Goal: Task Accomplishment & Management: Manage account settings

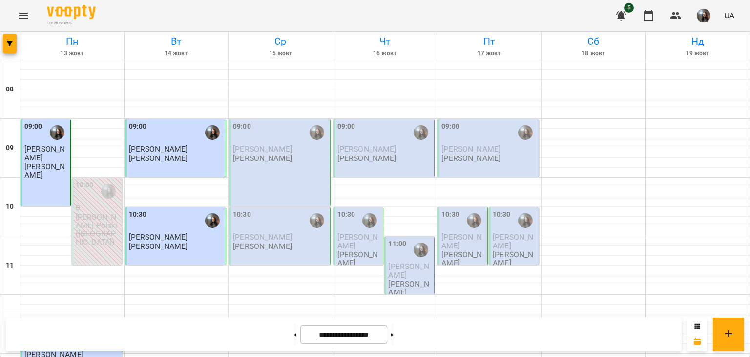
click at [285, 165] on div "09:00 [PERSON_NAME] [PERSON_NAME]" at bounding box center [280, 162] width 102 height 87
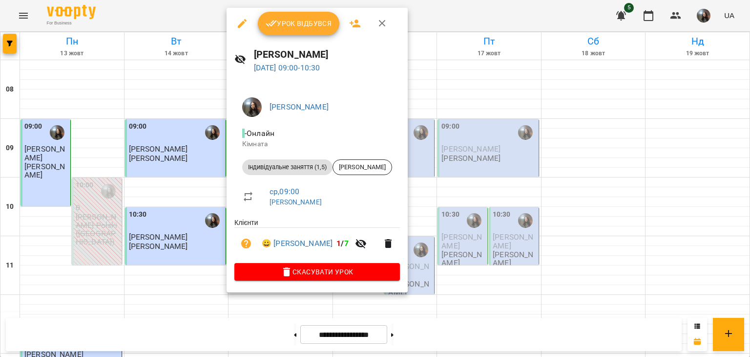
click at [305, 31] on button "Урок відбувся" at bounding box center [299, 23] width 82 height 23
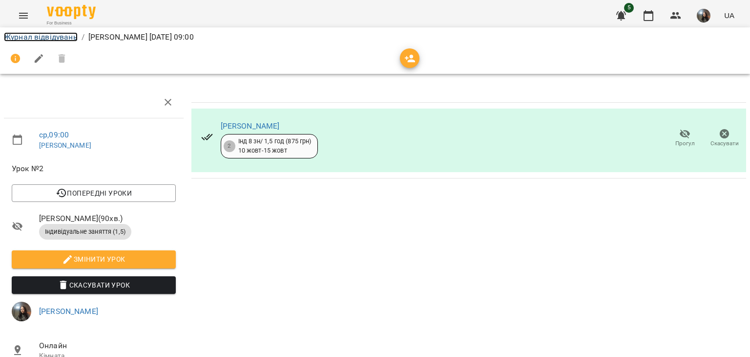
click at [52, 39] on link "Журнал відвідувань" at bounding box center [41, 36] width 74 height 9
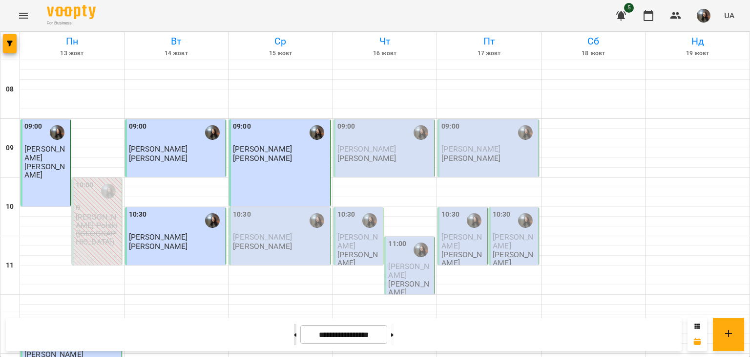
click at [295, 335] on icon at bounding box center [296, 334] width 2 height 3
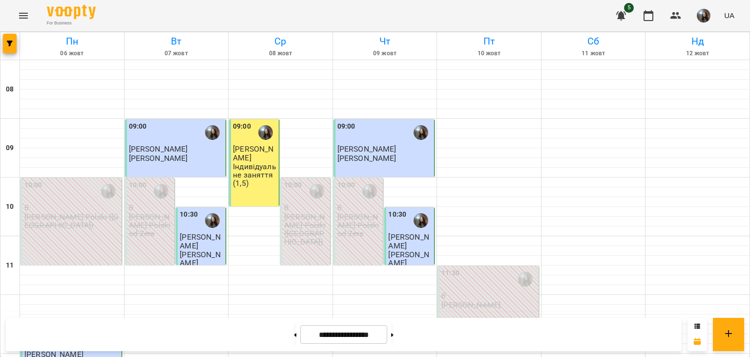
click at [260, 174] on p "Індивідуальне заняття (1,5)" at bounding box center [255, 174] width 44 height 25
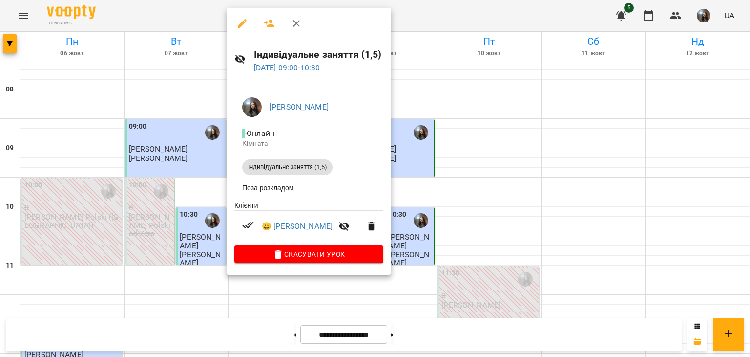
click at [398, 339] on div at bounding box center [375, 178] width 750 height 357
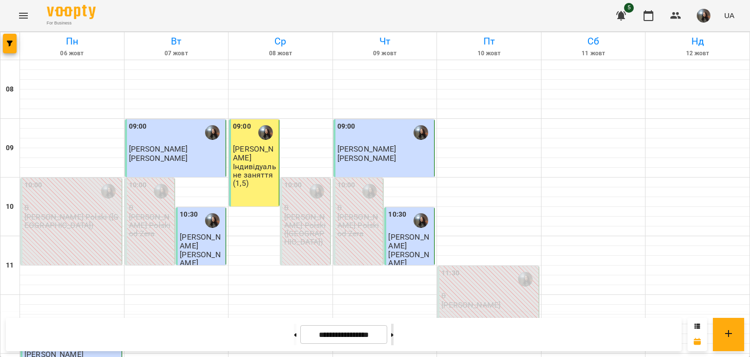
click at [394, 339] on button at bounding box center [392, 333] width 2 height 21
type input "**********"
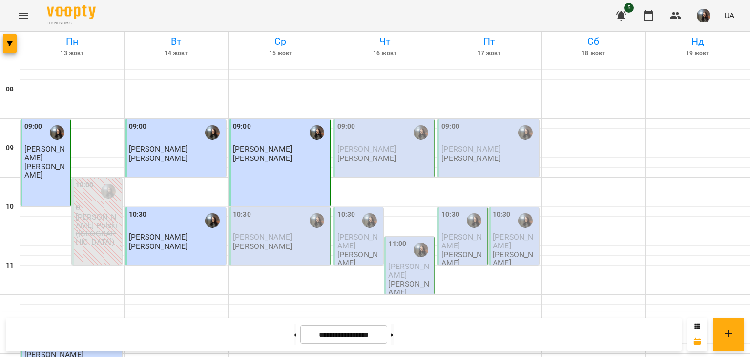
scroll to position [98, 0]
click at [283, 242] on p "[PERSON_NAME]" at bounding box center [262, 246] width 59 height 8
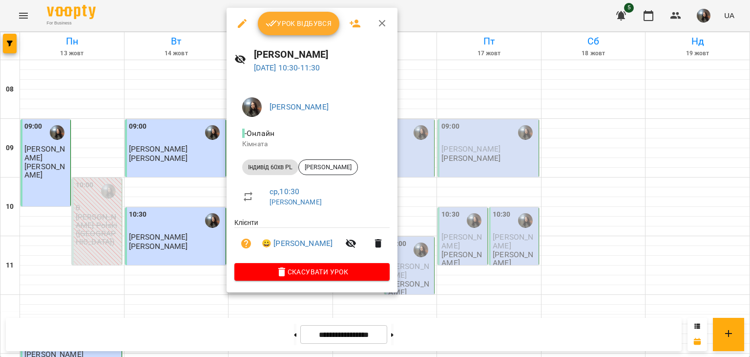
click at [288, 20] on span "Урок відбувся" at bounding box center [299, 24] width 66 height 12
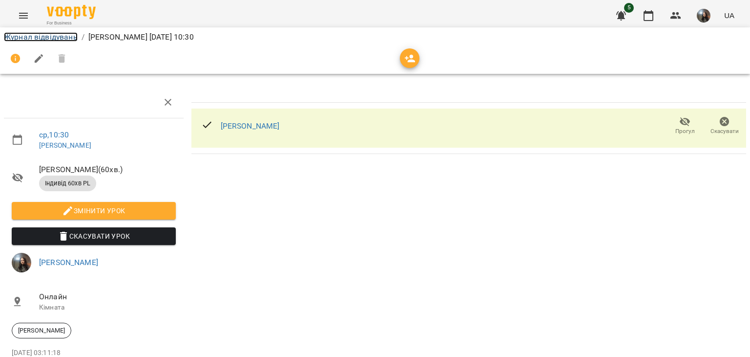
click at [39, 39] on link "Журнал відвідувань" at bounding box center [41, 36] width 74 height 9
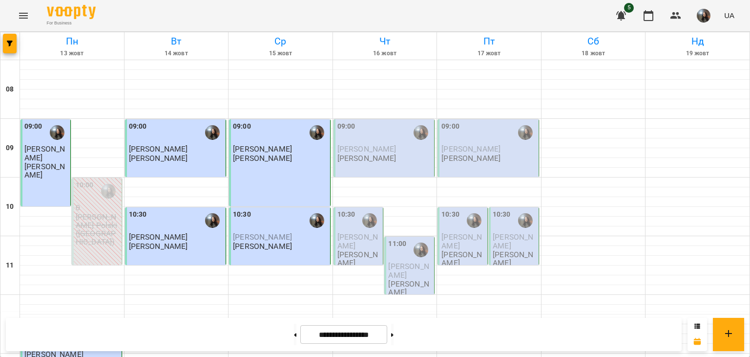
scroll to position [195, 0]
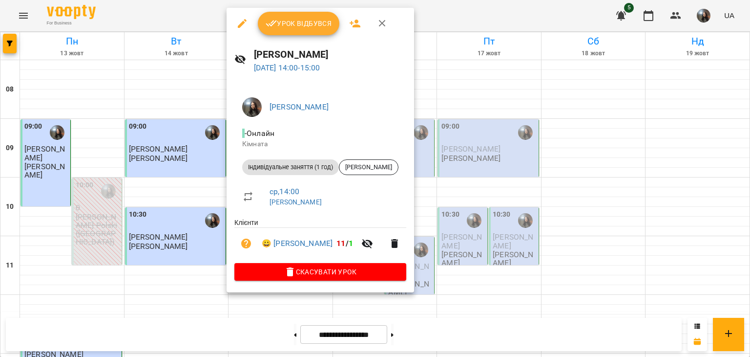
click at [478, 240] on div at bounding box center [375, 178] width 750 height 357
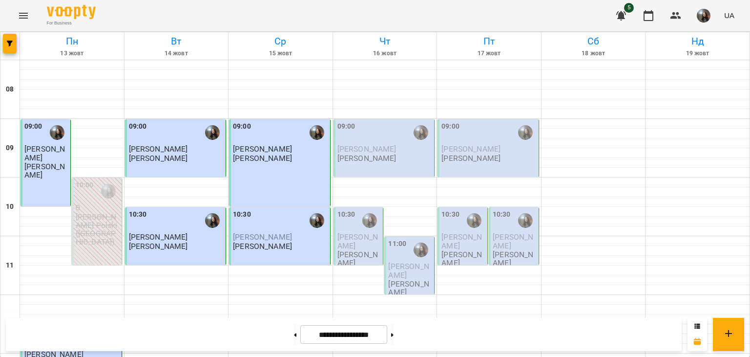
scroll to position [488, 0]
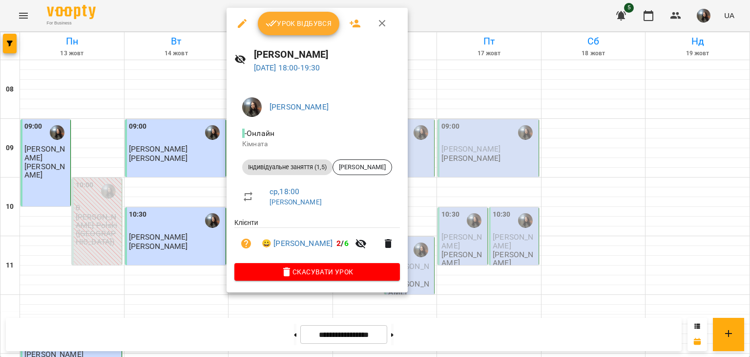
click at [292, 25] on span "Урок відбувся" at bounding box center [299, 24] width 66 height 12
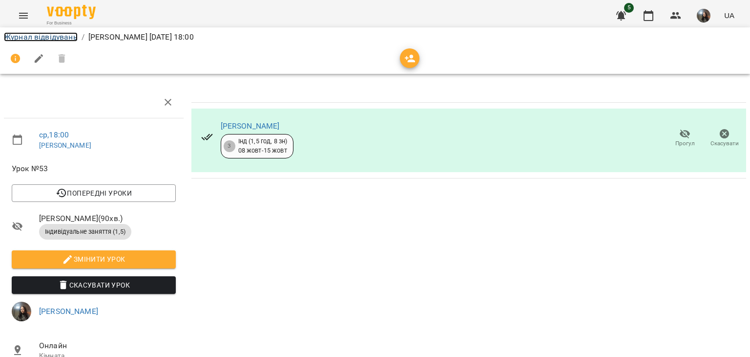
click at [30, 38] on link "Журнал відвідувань" at bounding box center [41, 36] width 74 height 9
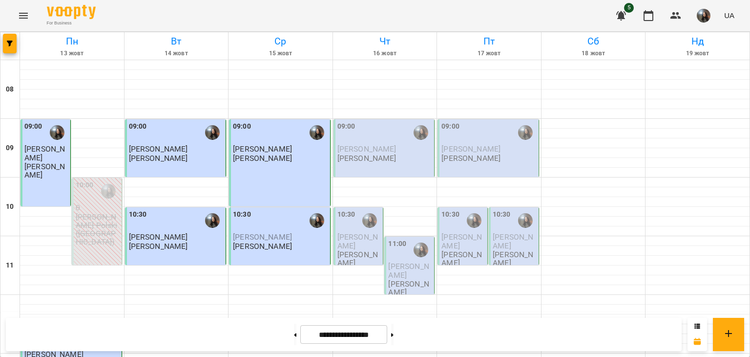
click at [352, 236] on span "[PERSON_NAME]" at bounding box center [357, 241] width 41 height 18
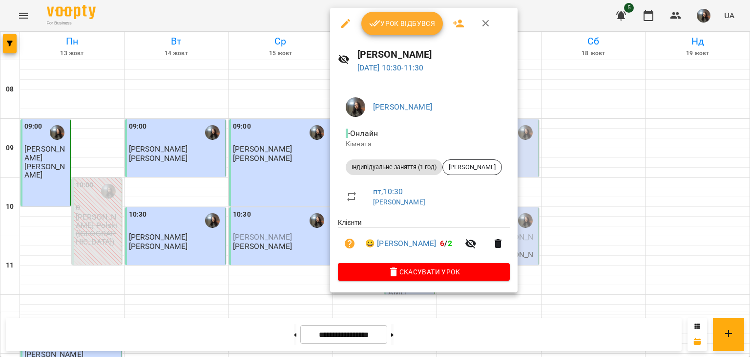
click at [351, 192] on icon at bounding box center [352, 196] width 12 height 12
click at [375, 193] on link "пт , 10:30" at bounding box center [388, 191] width 30 height 9
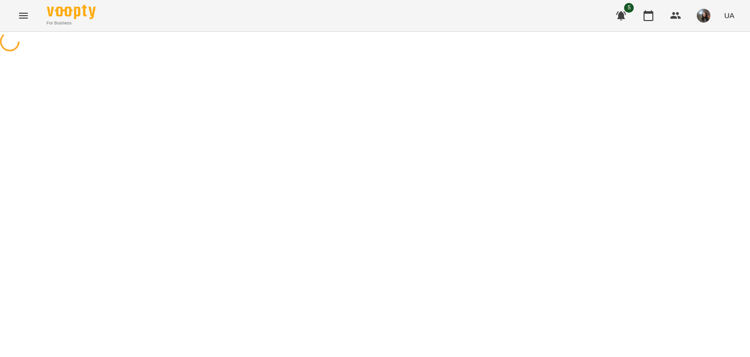
select select "*"
select select "**********"
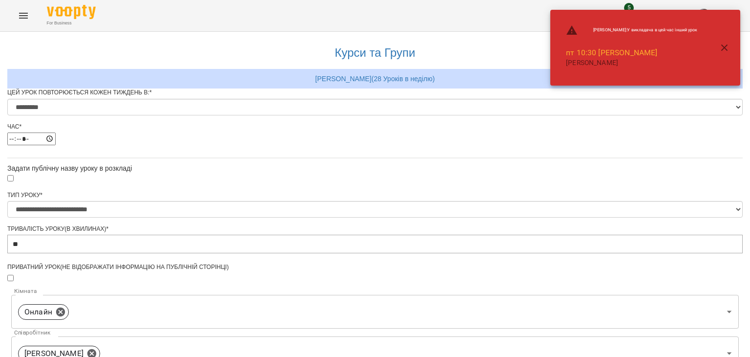
click at [160, 180] on div "**********" at bounding box center [375, 359] width 736 height 654
click at [22, 11] on icon "Menu" at bounding box center [24, 16] width 12 height 12
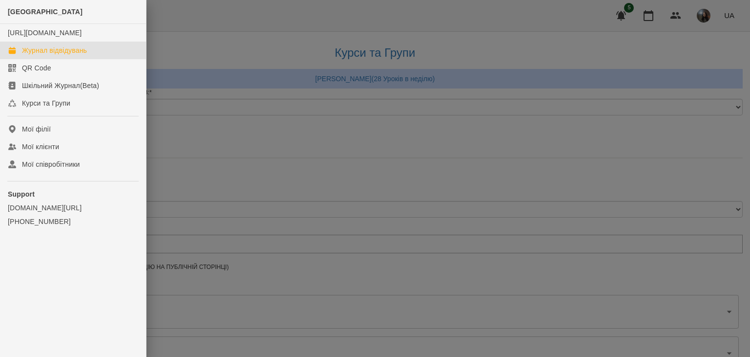
click at [63, 55] on div "Журнал відвідувань" at bounding box center [54, 50] width 65 height 10
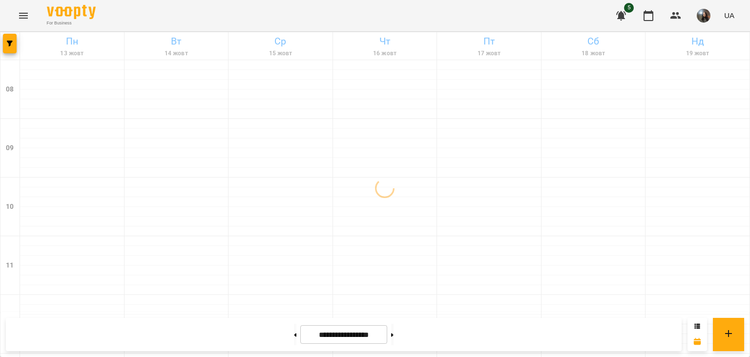
scroll to position [98, 0]
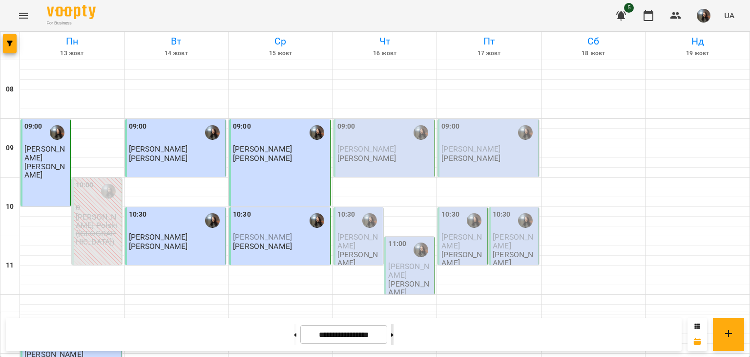
click at [394, 337] on button at bounding box center [392, 333] width 2 height 21
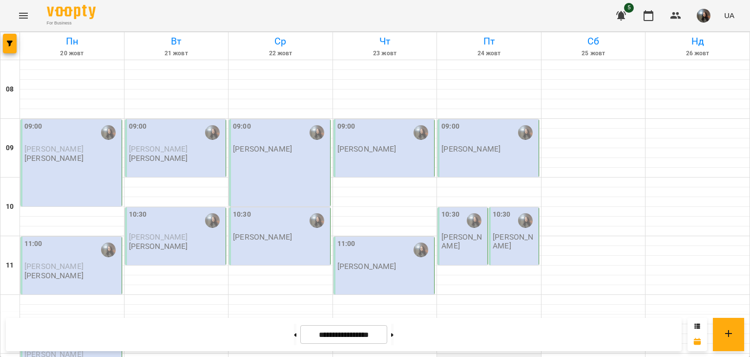
scroll to position [0, 0]
click at [459, 246] on p "[PERSON_NAME]" at bounding box center [464, 240] width 44 height 17
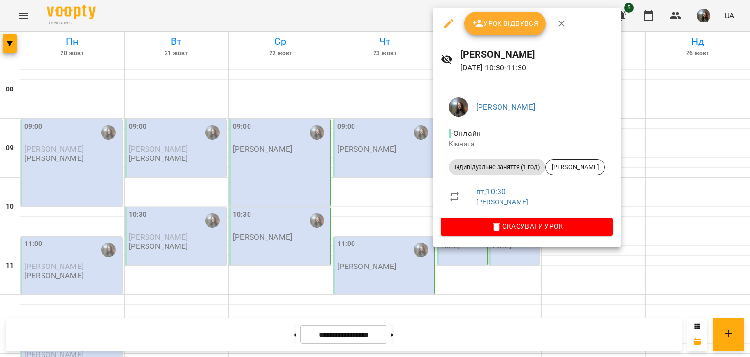
click at [462, 261] on div at bounding box center [375, 178] width 750 height 357
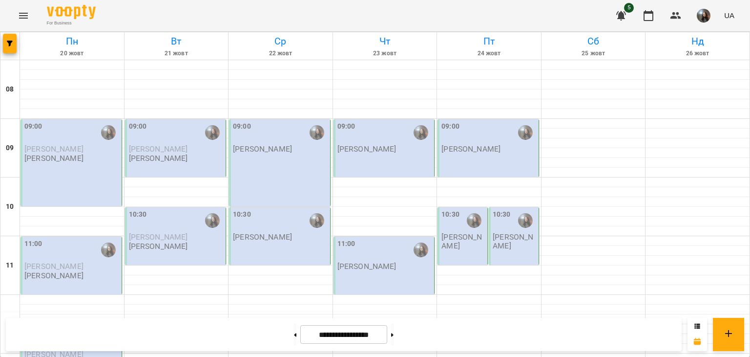
scroll to position [49, 0]
click at [509, 232] on p "[PERSON_NAME]" at bounding box center [515, 240] width 44 height 17
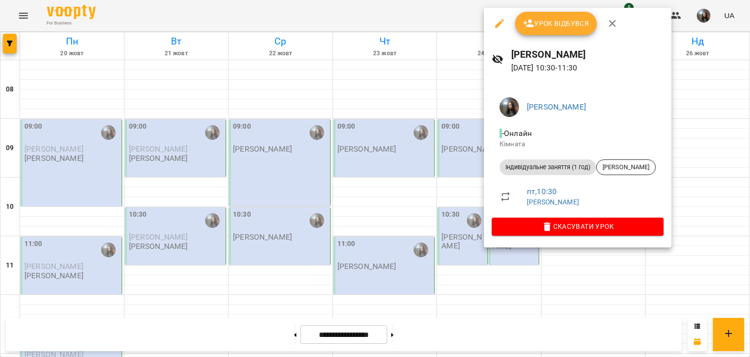
click at [457, 239] on div at bounding box center [375, 178] width 750 height 357
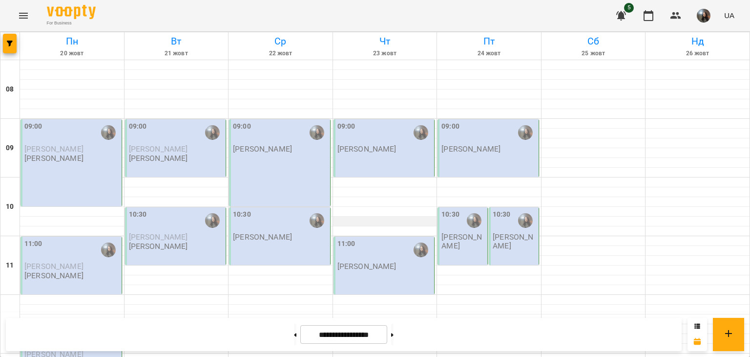
scroll to position [0, 0]
click at [294, 333] on button at bounding box center [295, 333] width 2 height 21
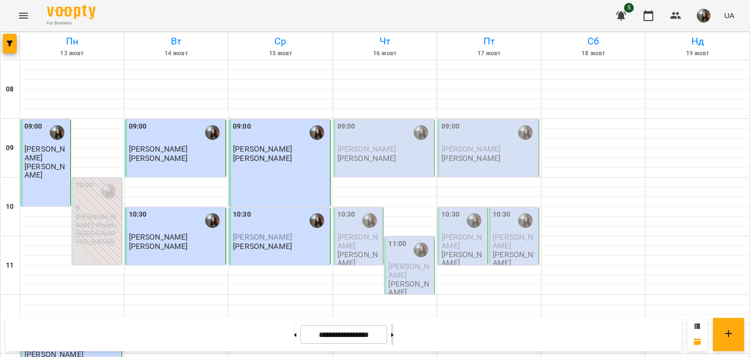
click at [394, 339] on button at bounding box center [392, 333] width 2 height 21
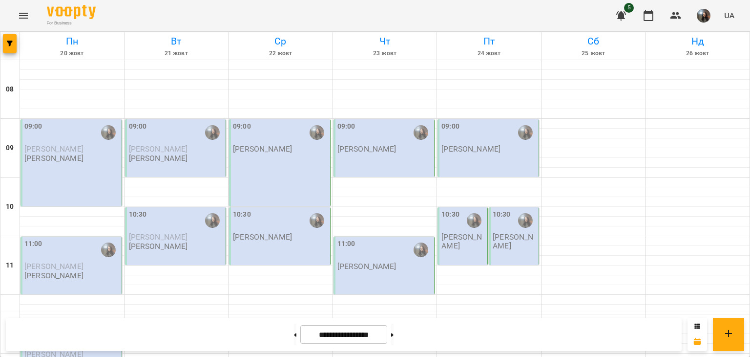
click at [452, 241] on p "[PERSON_NAME]" at bounding box center [464, 240] width 44 height 17
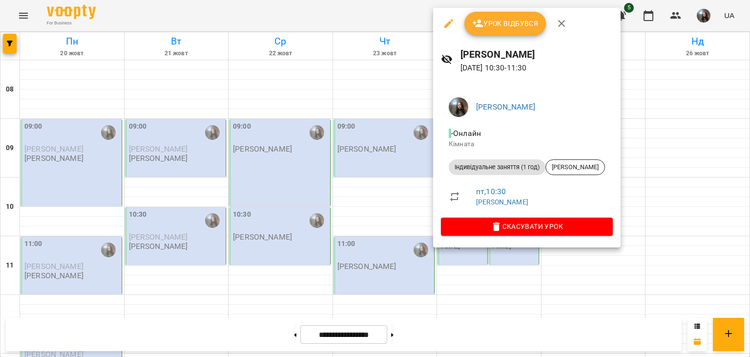
click at [289, 333] on div at bounding box center [375, 178] width 750 height 357
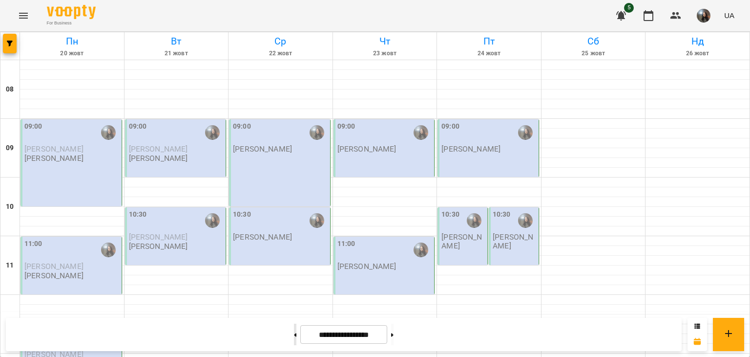
click at [294, 339] on button at bounding box center [295, 333] width 2 height 21
type input "**********"
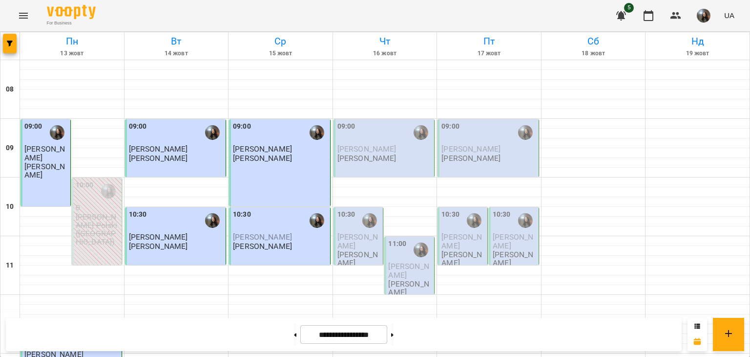
click at [457, 253] on p "[PERSON_NAME]" at bounding box center [464, 258] width 44 height 17
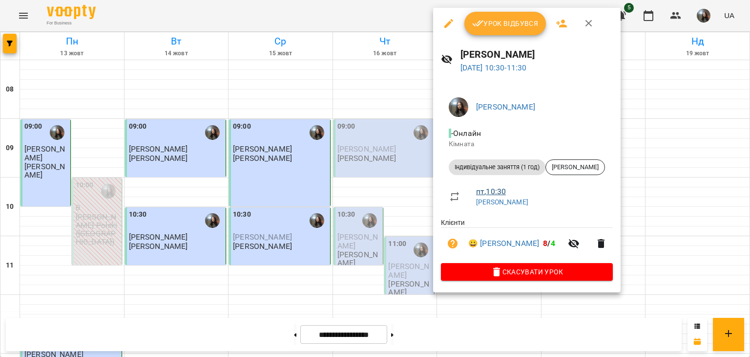
click at [489, 192] on link "пт , 10:30" at bounding box center [491, 191] width 30 height 9
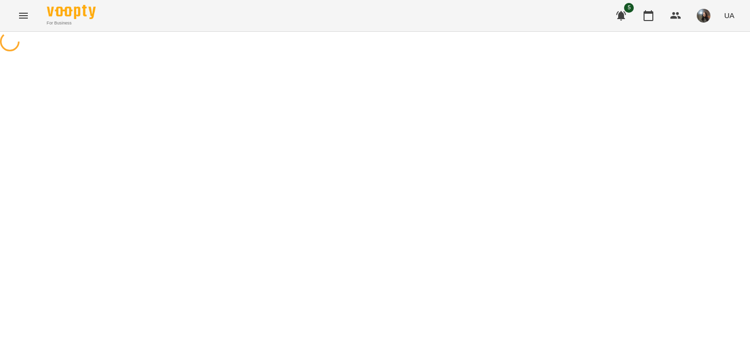
select select "*"
select select "**********"
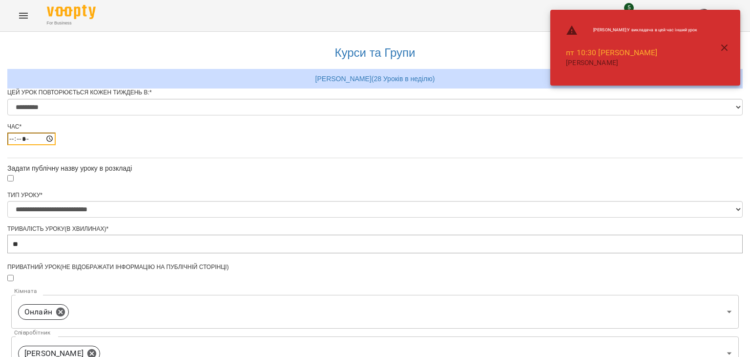
click at [56, 145] on input "*****" at bounding box center [31, 138] width 48 height 13
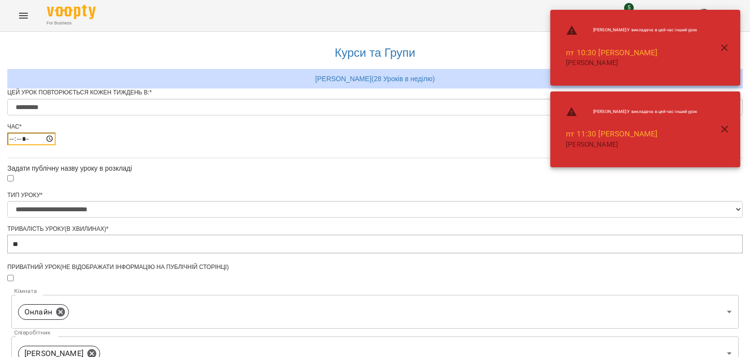
type input "*****"
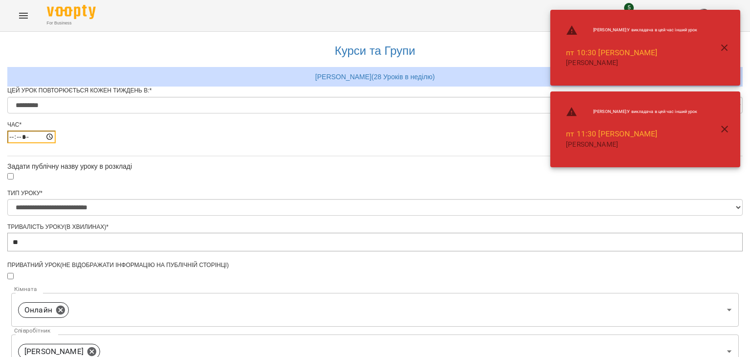
scroll to position [388, 0]
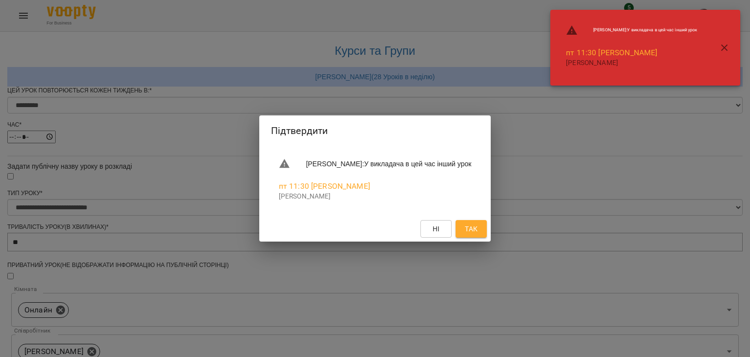
click at [479, 231] on span "Так" at bounding box center [471, 229] width 16 height 12
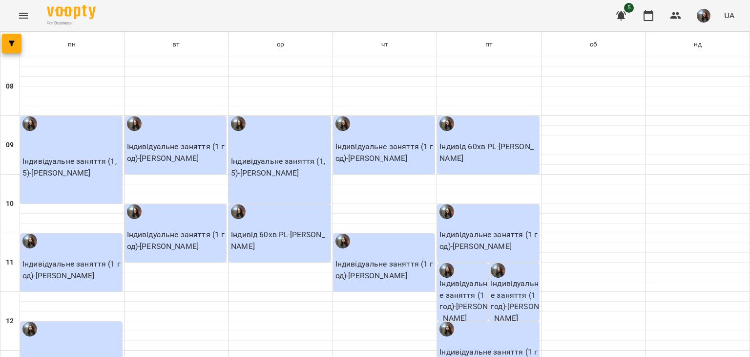
click at [24, 13] on icon "Menu" at bounding box center [23, 16] width 9 height 6
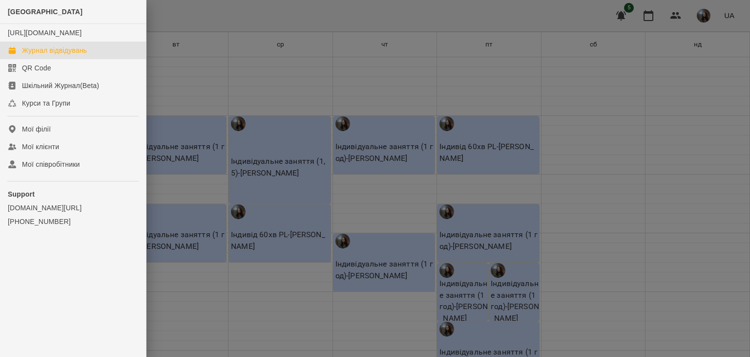
click at [41, 59] on link "Журнал відвідувань" at bounding box center [73, 51] width 146 height 18
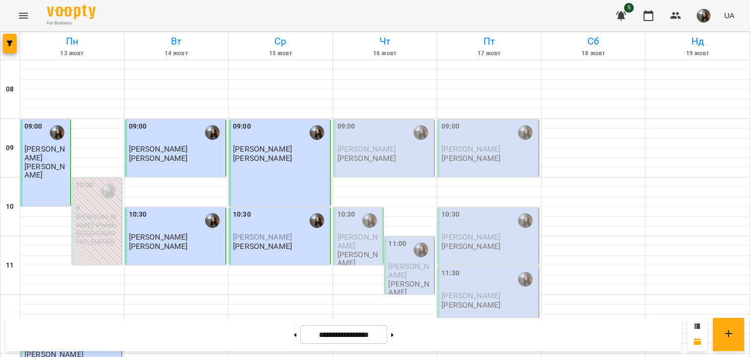
scroll to position [49, 0]
click at [394, 338] on button at bounding box center [392, 333] width 2 height 21
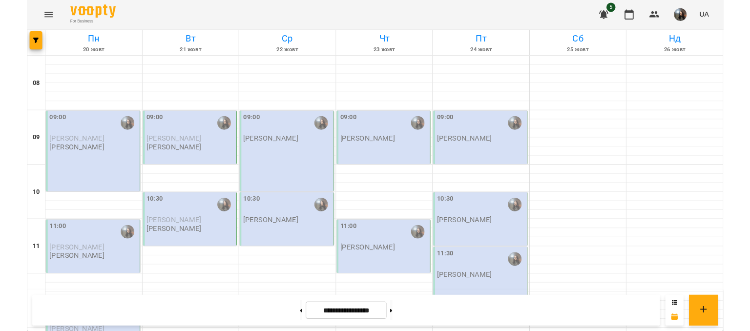
scroll to position [293, 0]
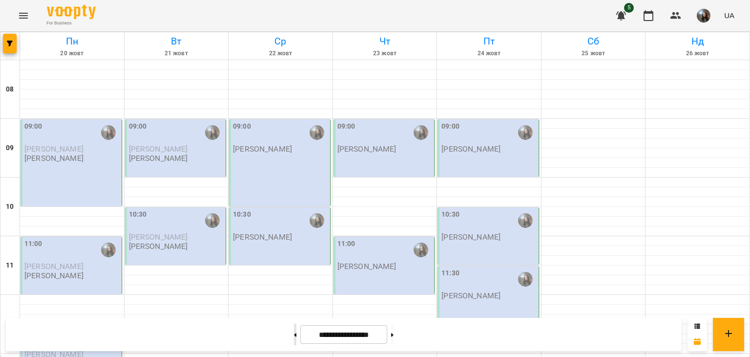
click at [294, 336] on button at bounding box center [295, 333] width 2 height 21
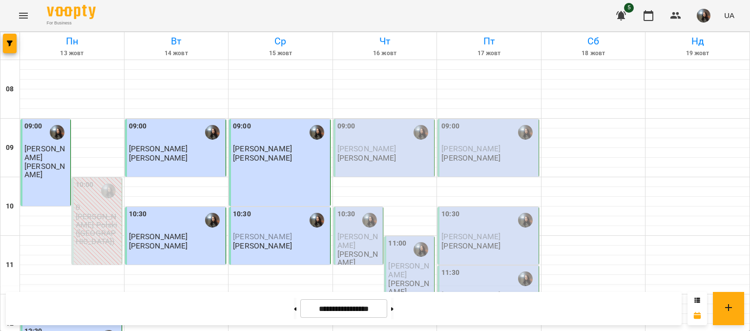
scroll to position [98, 0]
click at [394, 301] on button at bounding box center [392, 308] width 2 height 21
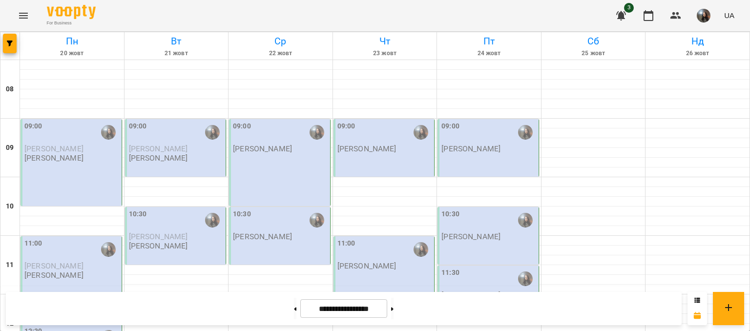
scroll to position [0, 0]
click at [294, 317] on button at bounding box center [295, 308] width 2 height 21
type input "**********"
